Goal: Information Seeking & Learning: Learn about a topic

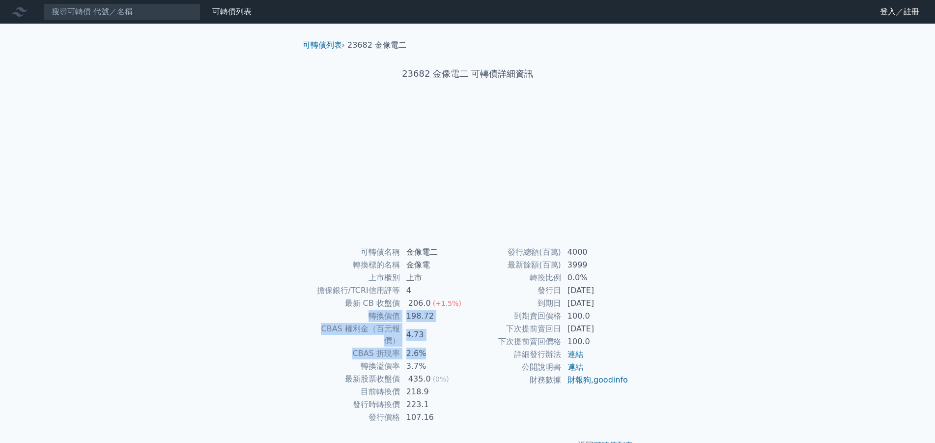
drag, startPoint x: 366, startPoint y: 314, endPoint x: 438, endPoint y: 339, distance: 76.2
click at [438, 339] on tbody "可轉債名稱 金像電二 轉換標的名稱 金像電 上市櫃別 上市 擔保銀行/TCRI信用評等 4 最新 CB 收盤價 206.0 (+1.5%) 轉換價值 198.…" at bounding box center [387, 335] width 161 height 178
click at [439, 375] on span "(0%)" at bounding box center [441, 379] width 16 height 8
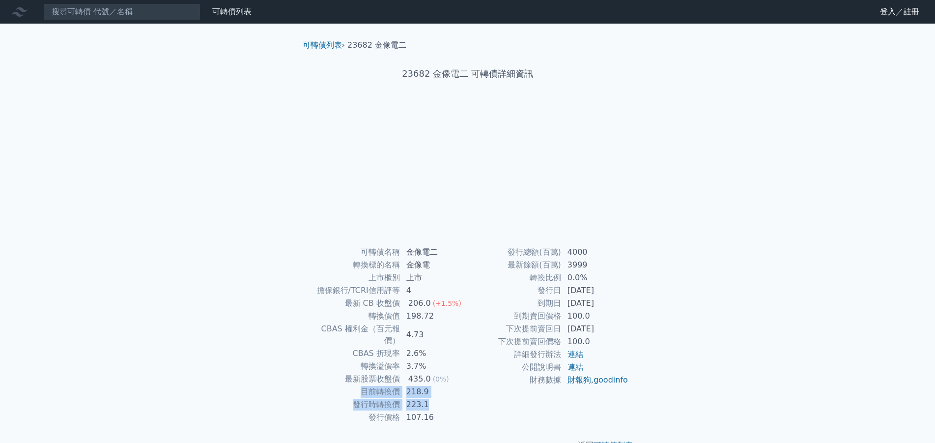
drag, startPoint x: 351, startPoint y: 381, endPoint x: 437, endPoint y: 394, distance: 86.5
click at [437, 394] on tbody "可轉債名稱 金像電二 轉換標的名稱 金像電 上市櫃別 上市 擔保銀行/TCRI信用評等 4 最新 CB 收盤價 206.0 (+1.5%) 轉換價值 198.…" at bounding box center [387, 335] width 161 height 178
click at [437, 398] on td "223.1" at bounding box center [434, 404] width 67 height 13
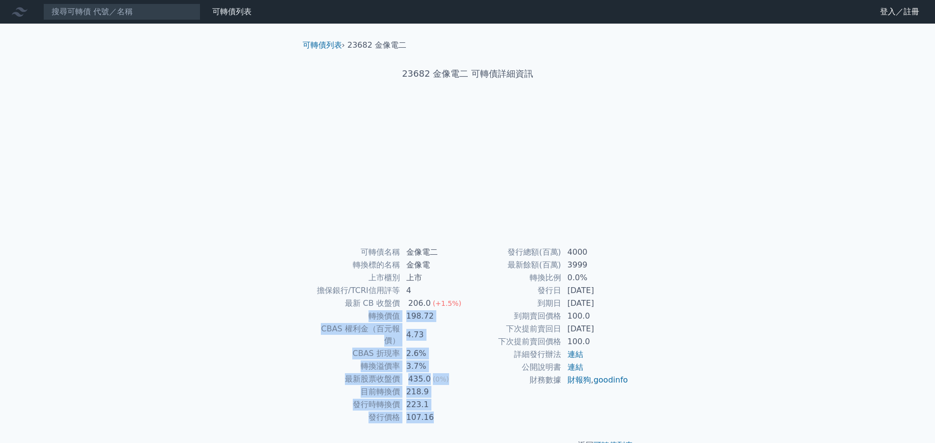
drag, startPoint x: 434, startPoint y: 407, endPoint x: 459, endPoint y: 303, distance: 106.9
click at [459, 303] on tbody "可轉債名稱 金像電二 轉換標的名稱 金像電 上市櫃別 上市 擔保銀行/TCRI信用評等 4 最新 CB 收盤價 206.0 (+1.5%) 轉換價值 198.…" at bounding box center [387, 335] width 161 height 178
click at [459, 303] on td "206.0 (+1.5%)" at bounding box center [434, 303] width 67 height 13
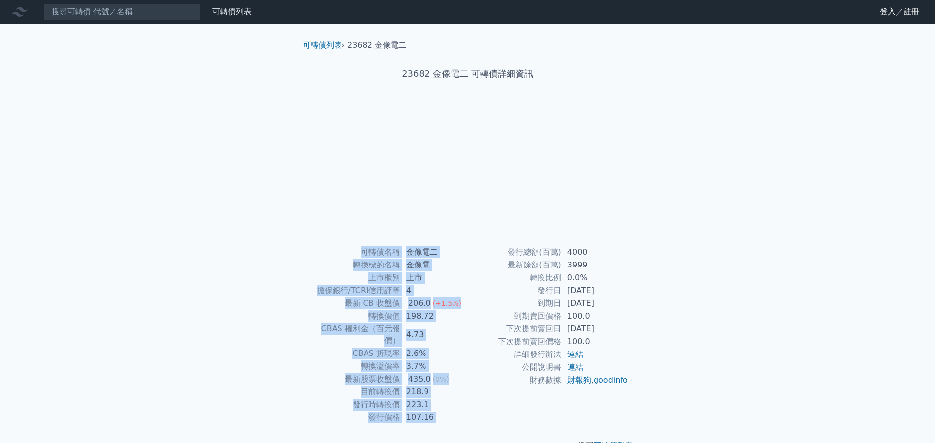
drag, startPoint x: 510, startPoint y: 248, endPoint x: 364, endPoint y: 249, distance: 145.5
click at [364, 249] on div "可轉債名稱 金像電二 轉換標的名稱 金像電 上市櫃別 上市 擔保銀行/TCRI信用評等 4 最新 CB 收盤價 206.0 (+1.5%) 轉換價值 198.…" at bounding box center [468, 335] width 346 height 178
click at [364, 249] on td "可轉債名稱" at bounding box center [354, 252] width 94 height 13
drag, startPoint x: 362, startPoint y: 247, endPoint x: 635, endPoint y: 393, distance: 309.8
click at [635, 393] on div "可轉債名稱 金像電二 轉換標的名稱 金像電 上市櫃別 上市 擔保銀行/TCRI信用評等 4 最新 CB 收盤價 206.0 (+1.5%) 轉換價值 198.…" at bounding box center [468, 335] width 346 height 178
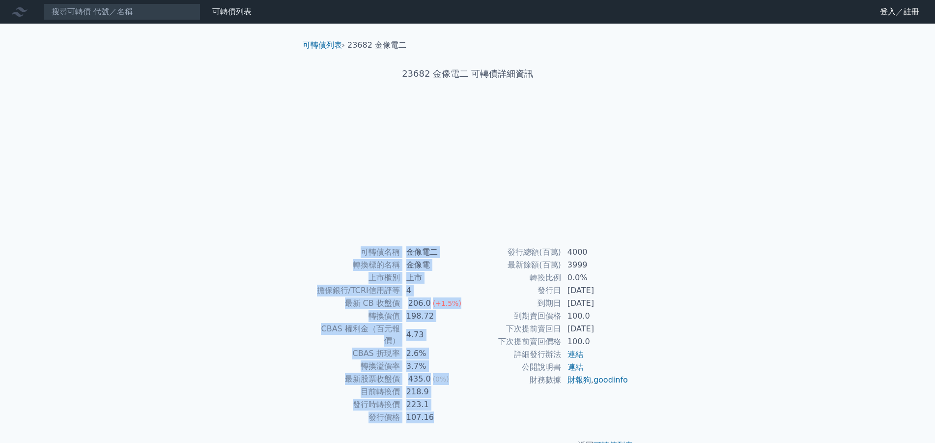
click at [644, 403] on div "可轉債列表 › 23682 金像電二 23682 金像電二 可轉債詳細資訊 可轉債名稱 金像電二 轉換標的名稱 金像電 上市櫃別 上市 擔保銀行/TCRI信用…" at bounding box center [467, 245] width 377 height 443
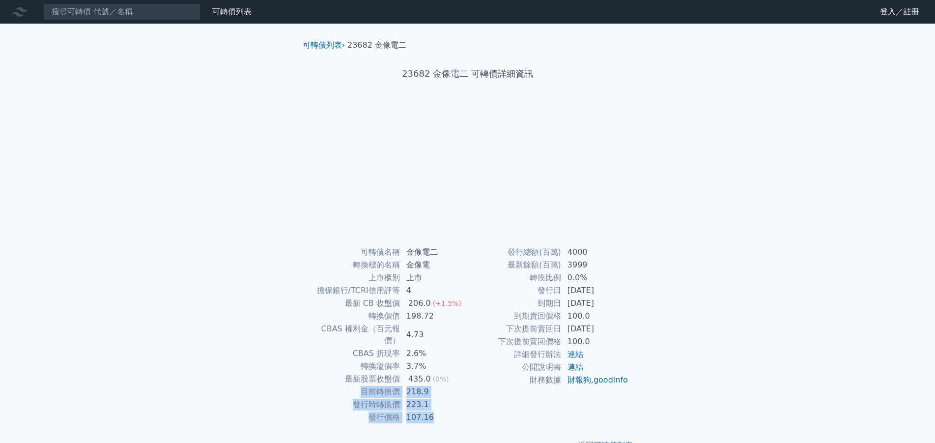
drag, startPoint x: 362, startPoint y: 380, endPoint x: 447, endPoint y: 409, distance: 89.4
click at [447, 409] on tbody "可轉債名稱 金像電二 轉換標的名稱 金像電 上市櫃別 上市 擔保銀行/TCRI信用評等 4 最新 CB 收盤價 206.0 (+1.5%) 轉換價值 198.…" at bounding box center [387, 335] width 161 height 178
click at [447, 411] on td "107.16" at bounding box center [434, 417] width 67 height 13
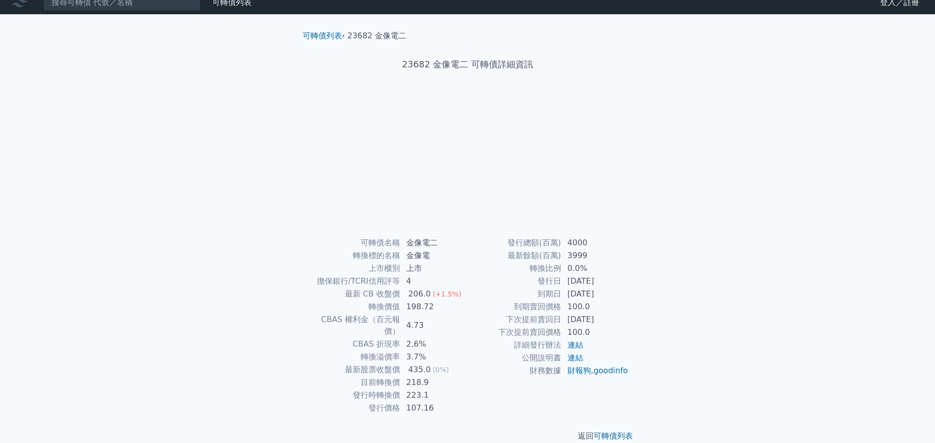
scroll to position [12, 0]
